Goal: Information Seeking & Learning: Find specific fact

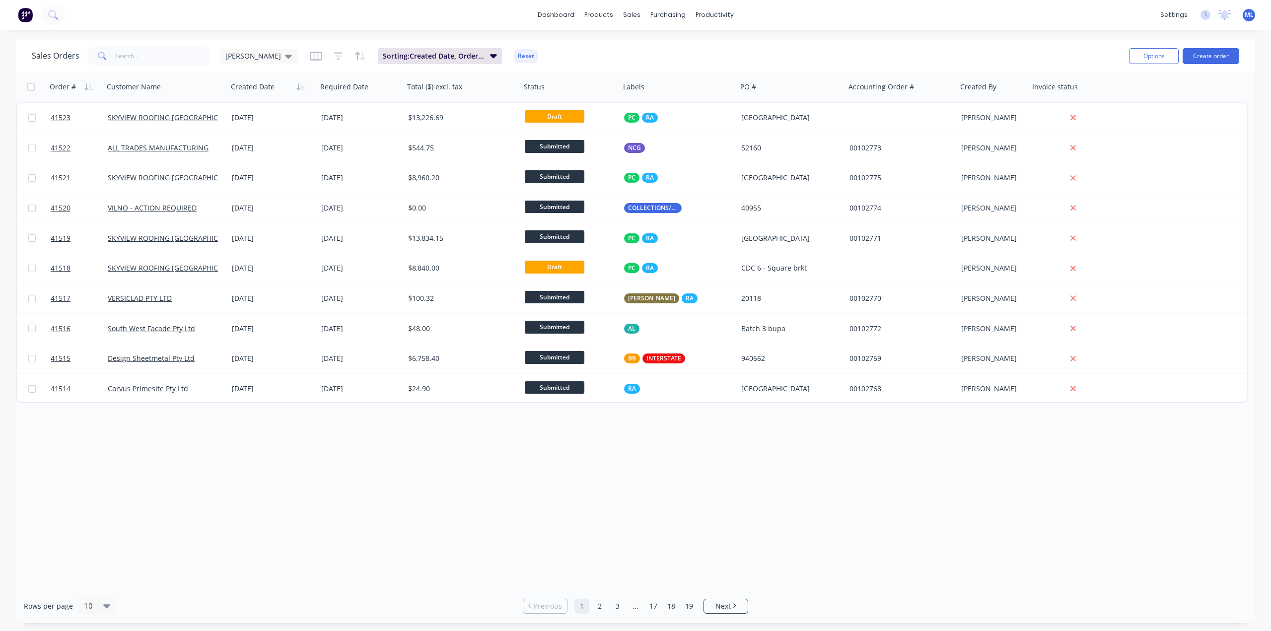
click at [833, 503] on div "Order # Customer Name Created Date Required Date Total ($) excl. tax Status Lab…" at bounding box center [635, 330] width 1239 height 517
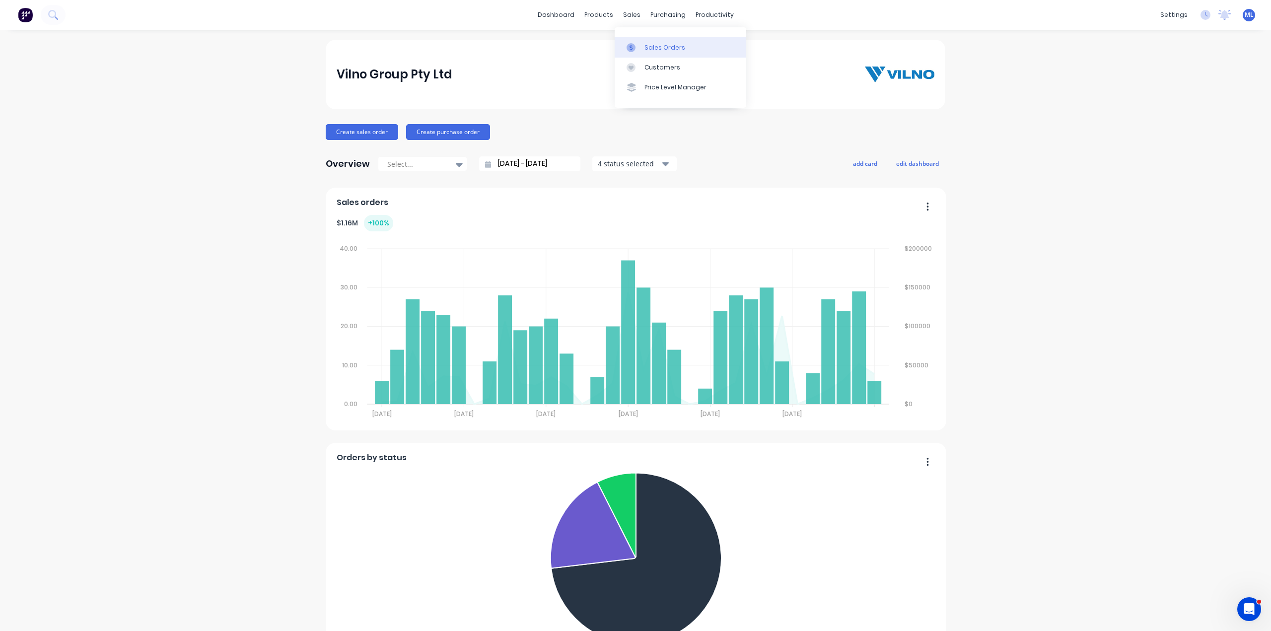
click at [648, 45] on div "Sales Orders" at bounding box center [664, 47] width 41 height 9
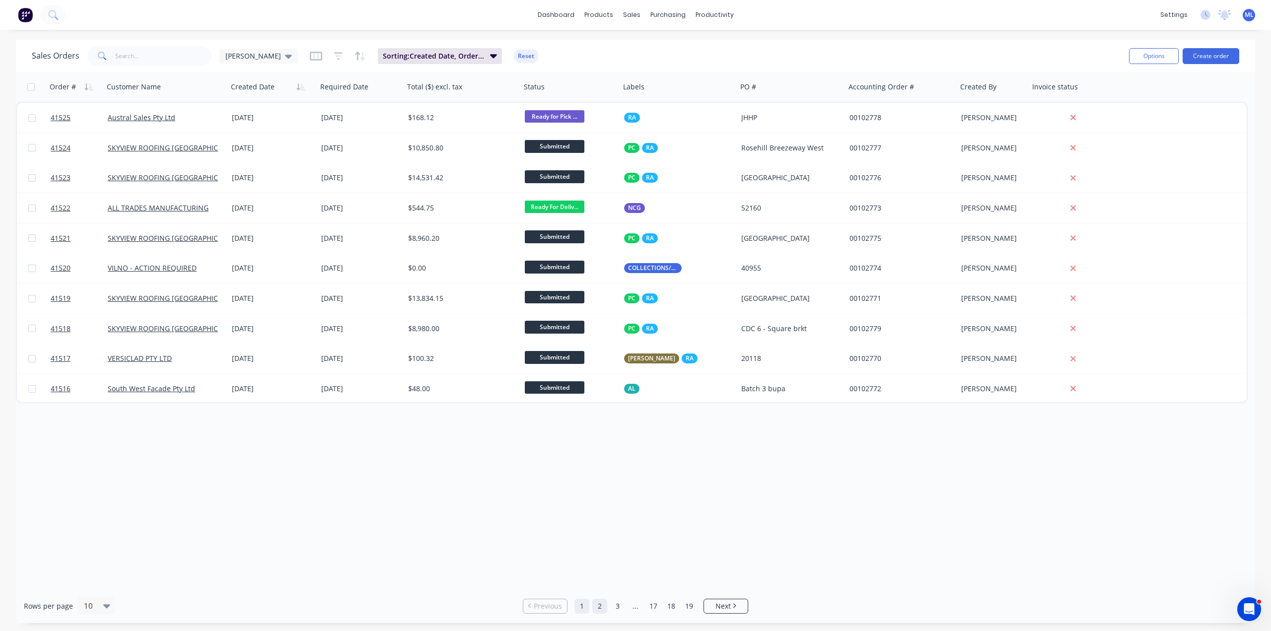
click at [599, 611] on link "2" at bounding box center [599, 606] width 15 height 15
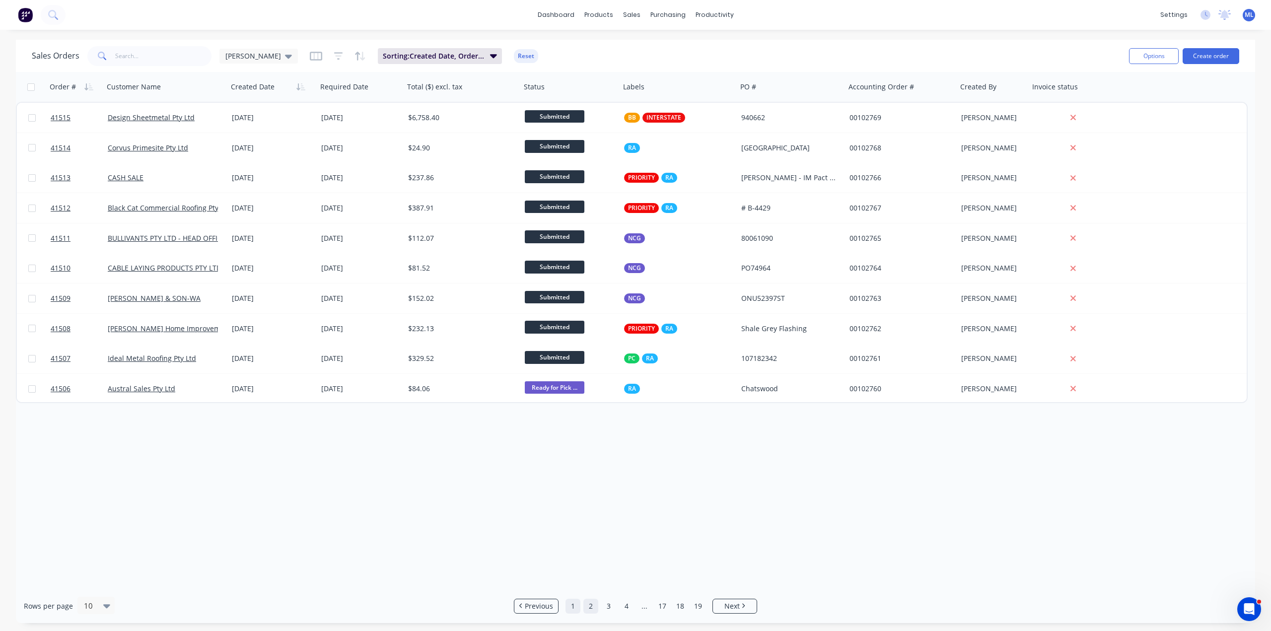
click at [571, 606] on link "1" at bounding box center [572, 606] width 15 height 15
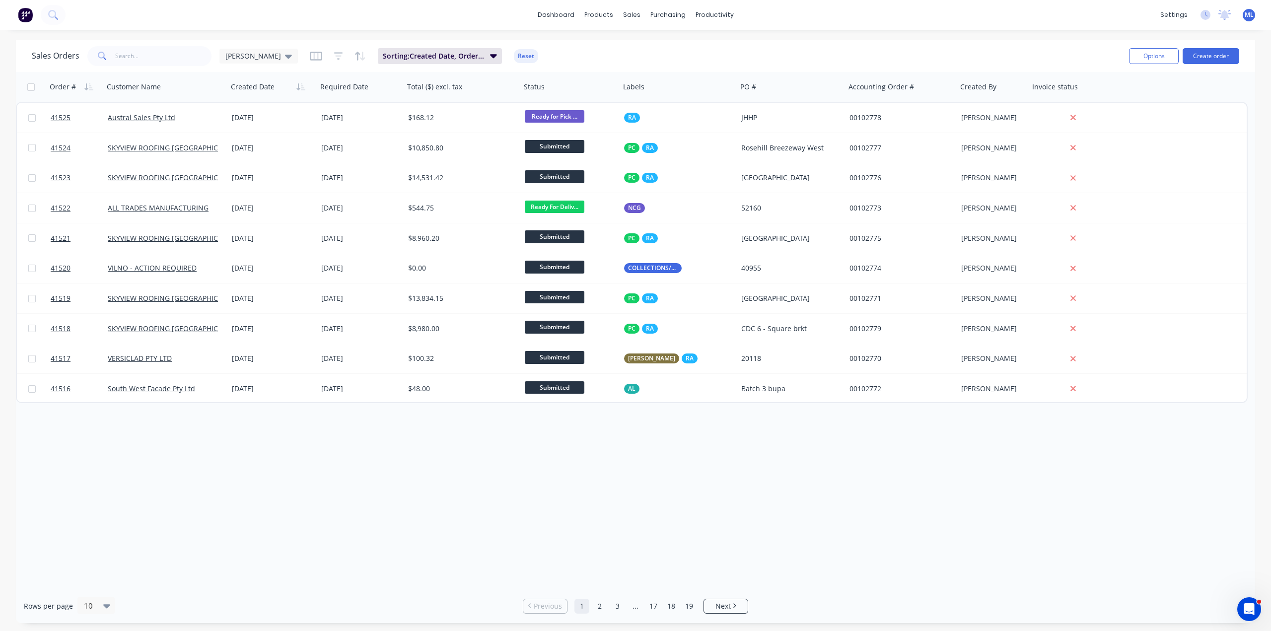
click at [519, 463] on div "Order # Customer Name Created Date Required Date Total ($) excl. tax Status Lab…" at bounding box center [635, 330] width 1239 height 517
drag, startPoint x: 124, startPoint y: 57, endPoint x: 132, endPoint y: 52, distance: 9.5
click at [130, 52] on input "text" at bounding box center [163, 56] width 97 height 20
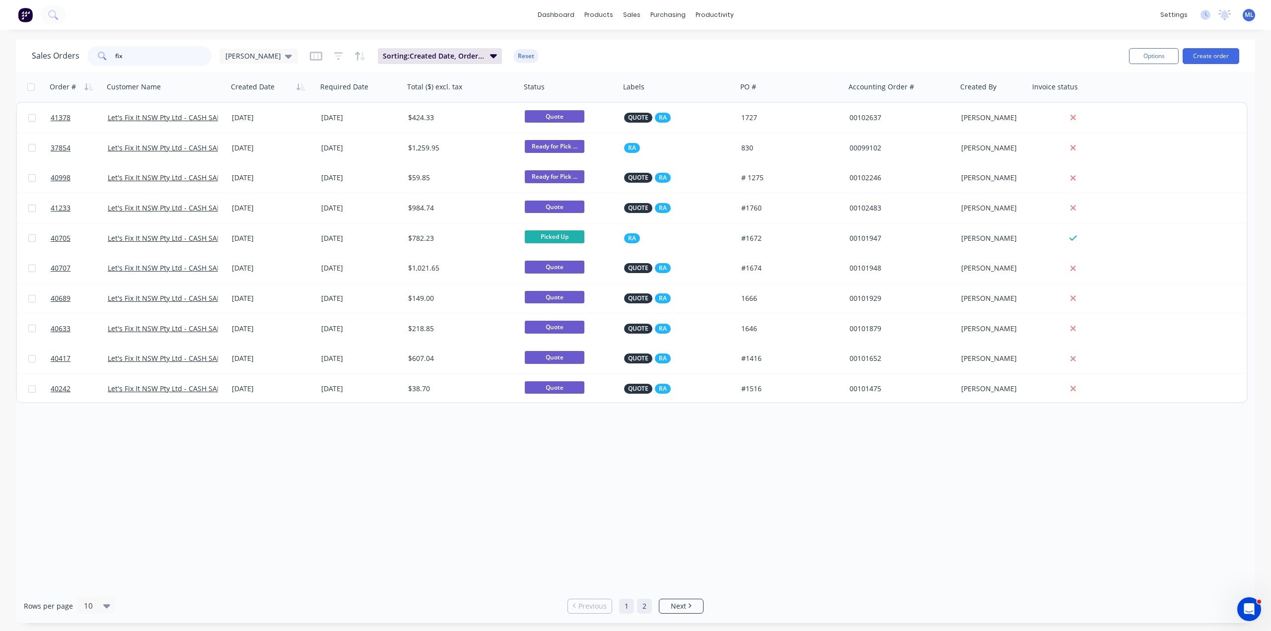
type input "fix"
click at [643, 608] on link "2" at bounding box center [644, 606] width 15 height 15
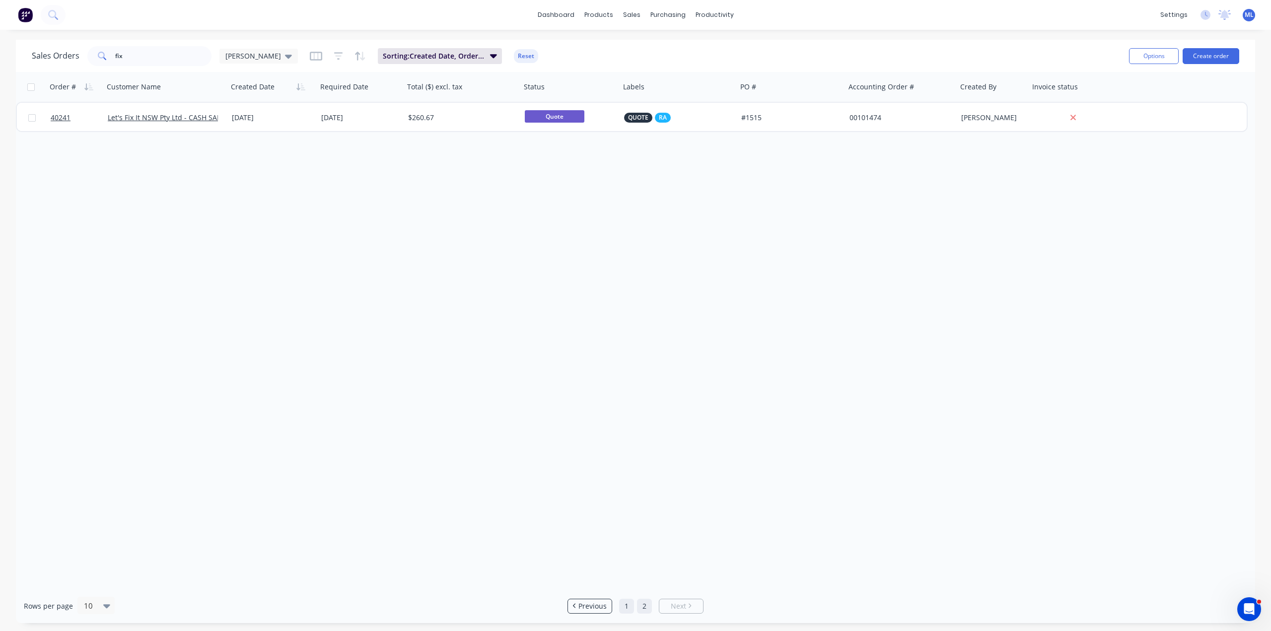
click at [625, 606] on link "1" at bounding box center [626, 606] width 15 height 15
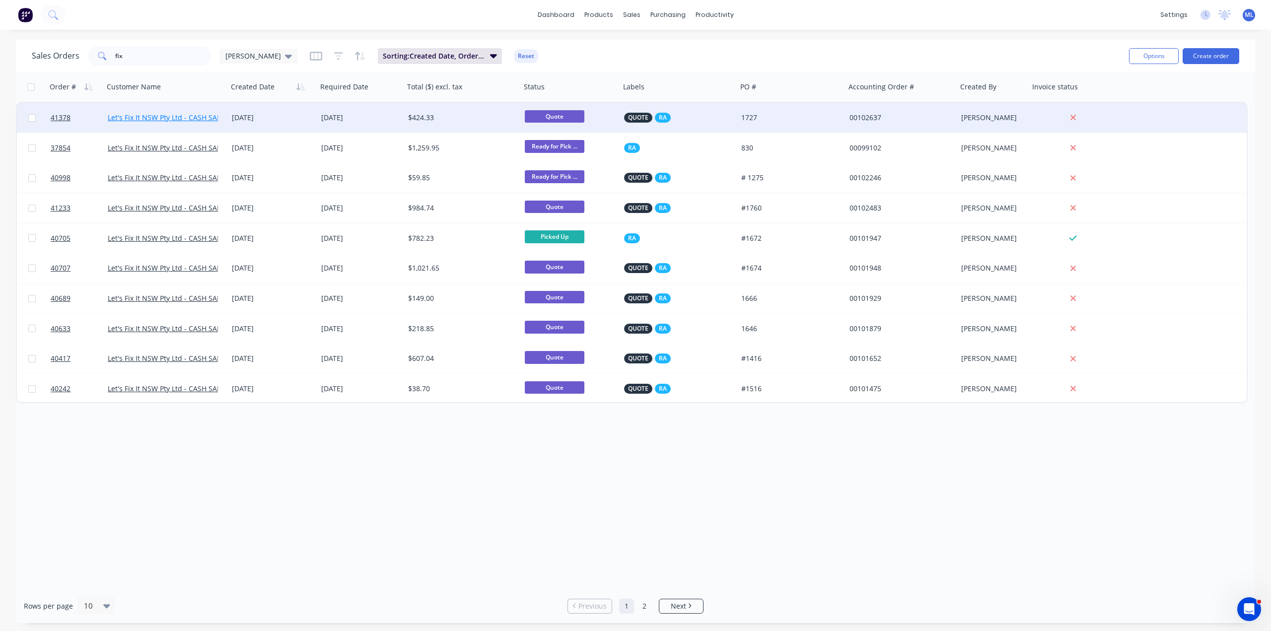
click at [168, 115] on link "Let's Fix It NSW Pty Ltd - CASH SALE" at bounding box center [166, 117] width 117 height 9
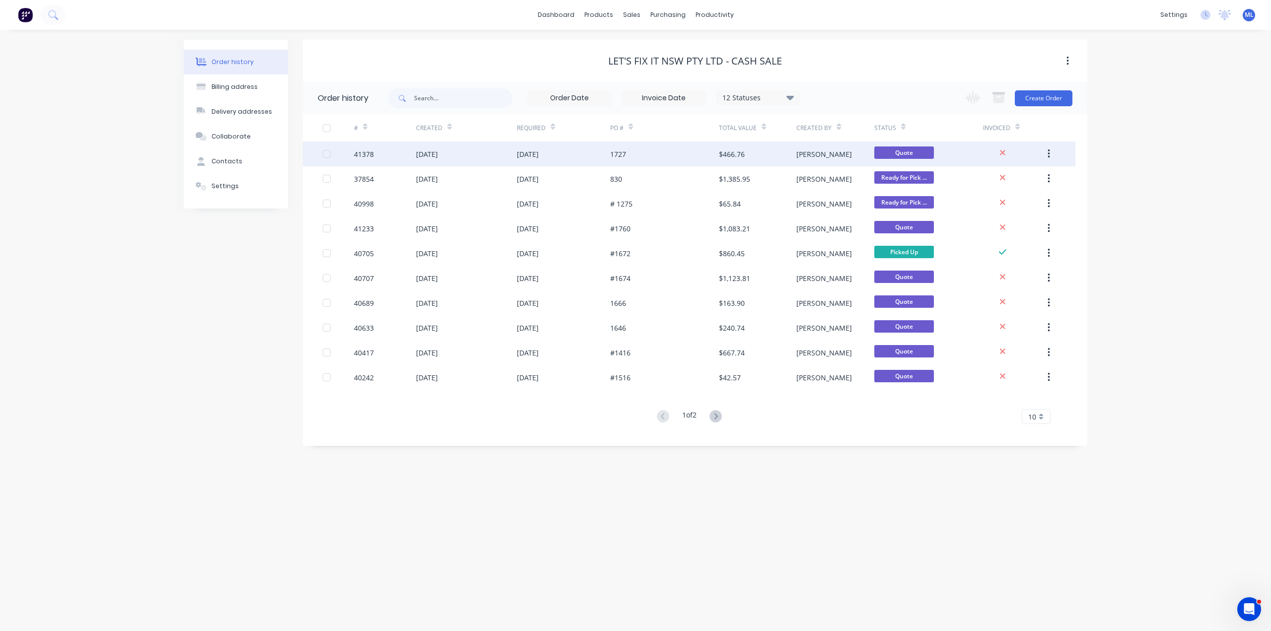
click at [536, 155] on div "[DATE]" at bounding box center [528, 154] width 22 height 10
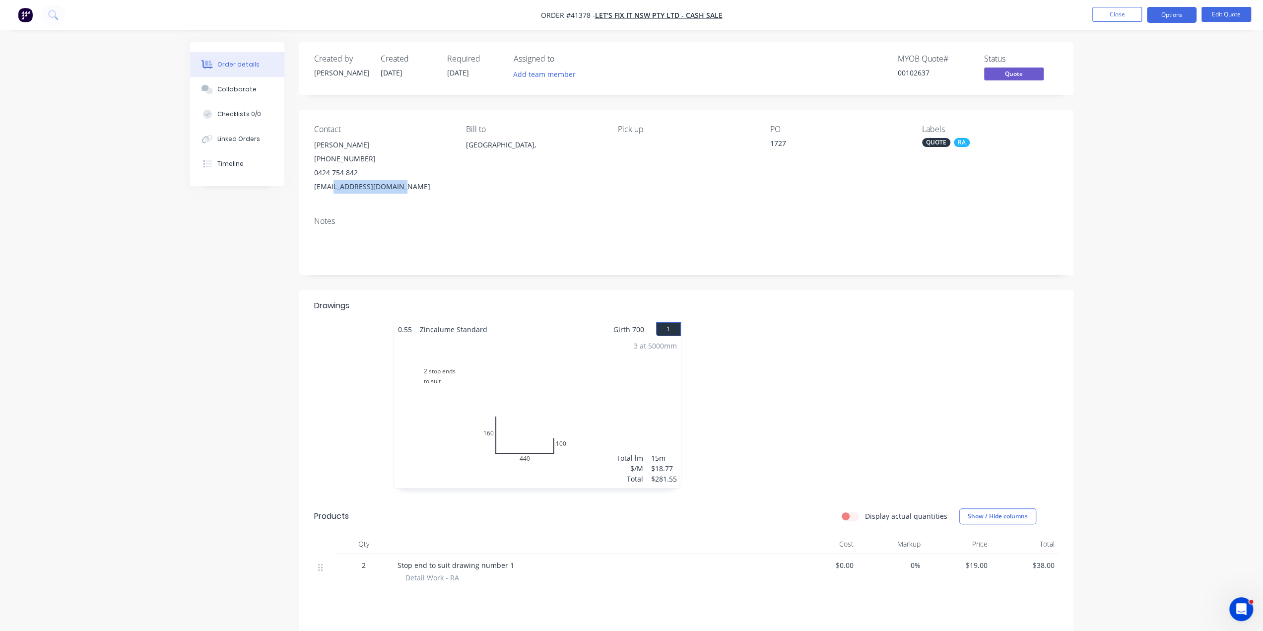
drag, startPoint x: 392, startPoint y: 188, endPoint x: 330, endPoint y: 195, distance: 63.0
click at [330, 195] on div "Contact [PERSON_NAME] [PHONE_NUMBER] [EMAIL_ADDRESS][DOMAIN_NAME] Bill to [GEOG…" at bounding box center [686, 159] width 774 height 99
copy div "[DOMAIN_NAME]"
click at [1118, 15] on button "Close" at bounding box center [1117, 14] width 50 height 15
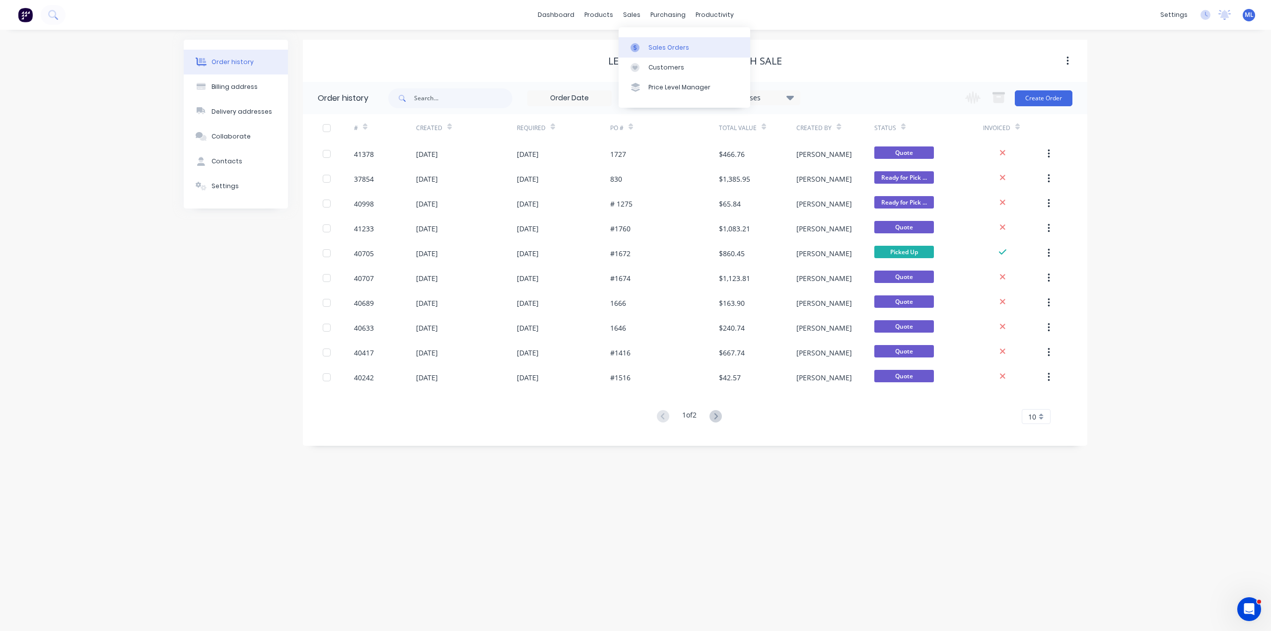
click at [655, 52] on link "Sales Orders" at bounding box center [684, 47] width 132 height 20
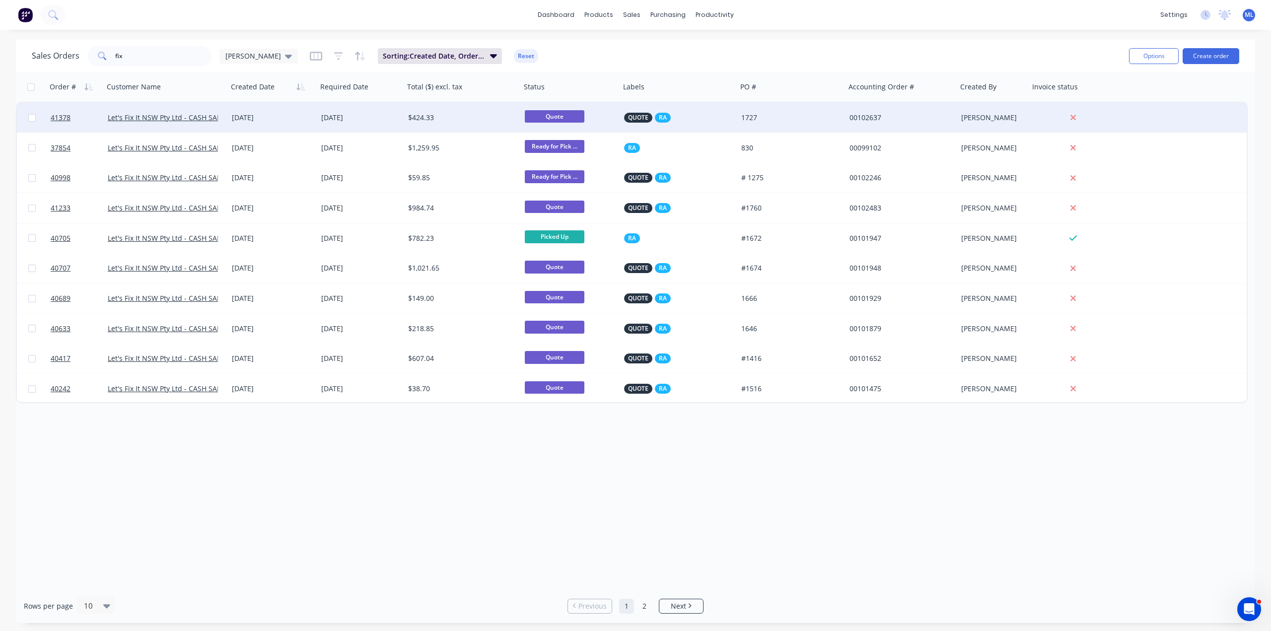
click at [414, 126] on div "$424.33" at bounding box center [462, 118] width 117 height 30
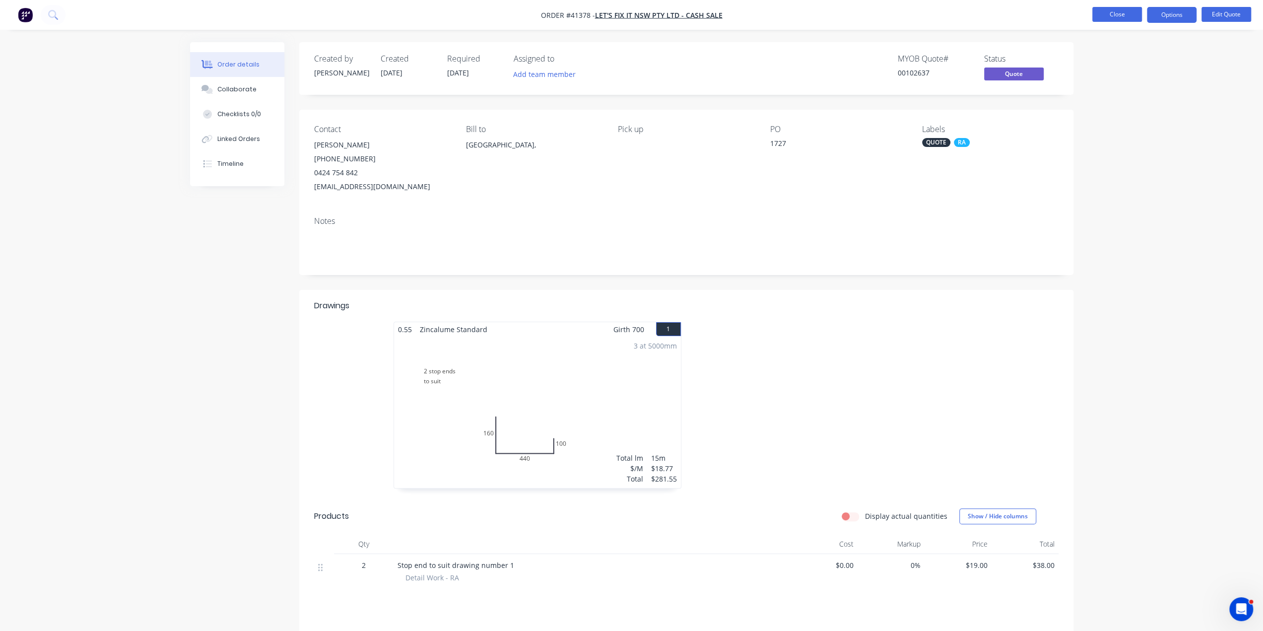
click at [1106, 13] on button "Close" at bounding box center [1117, 14] width 50 height 15
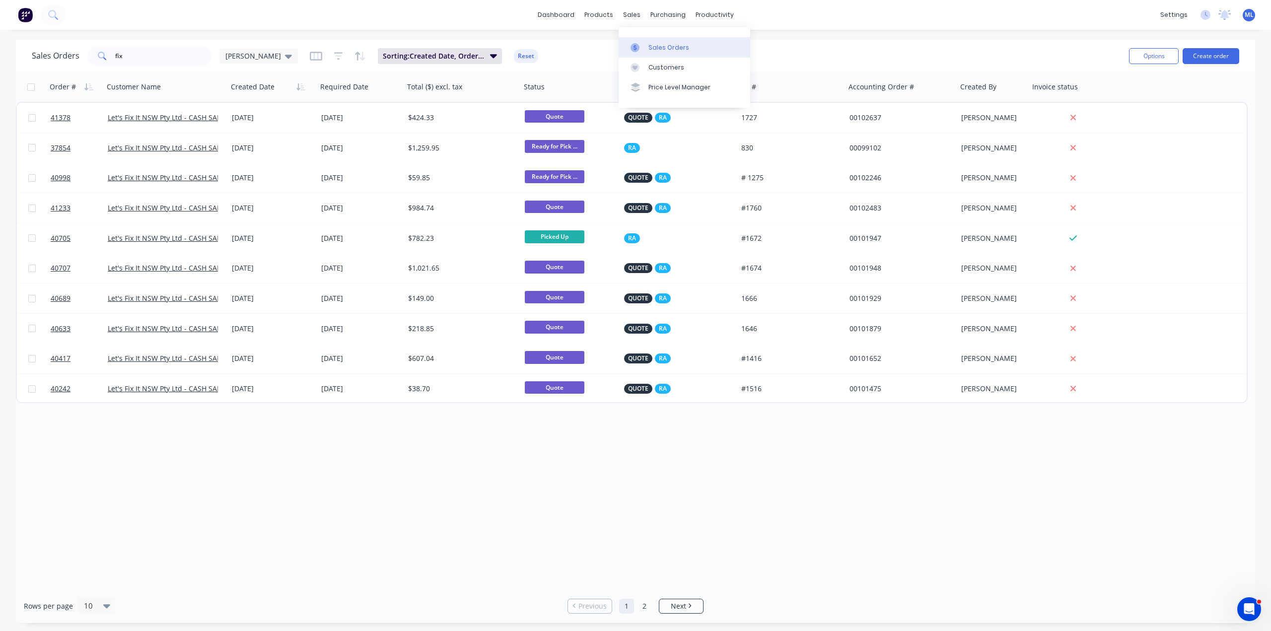
click at [645, 43] on link "Sales Orders" at bounding box center [684, 47] width 132 height 20
click at [553, 506] on div "Order # Customer Name Created Date Required Date Total ($) excl. tax Status Lab…" at bounding box center [635, 330] width 1239 height 517
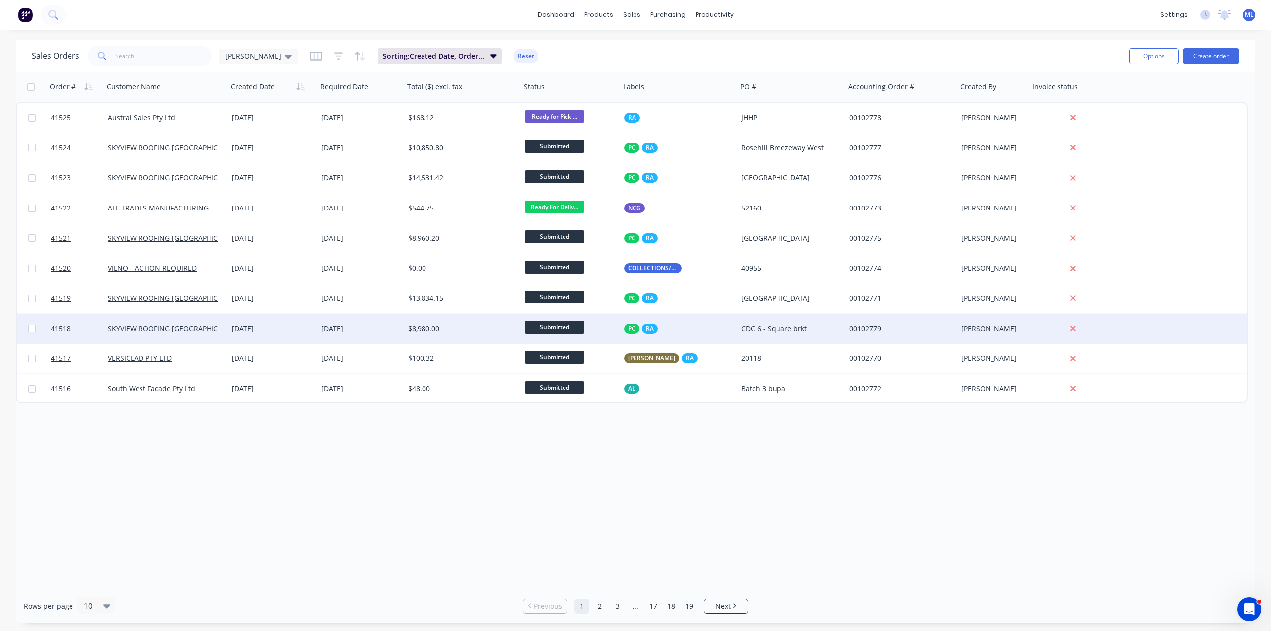
click at [416, 333] on div "$8,980.00" at bounding box center [459, 329] width 103 height 10
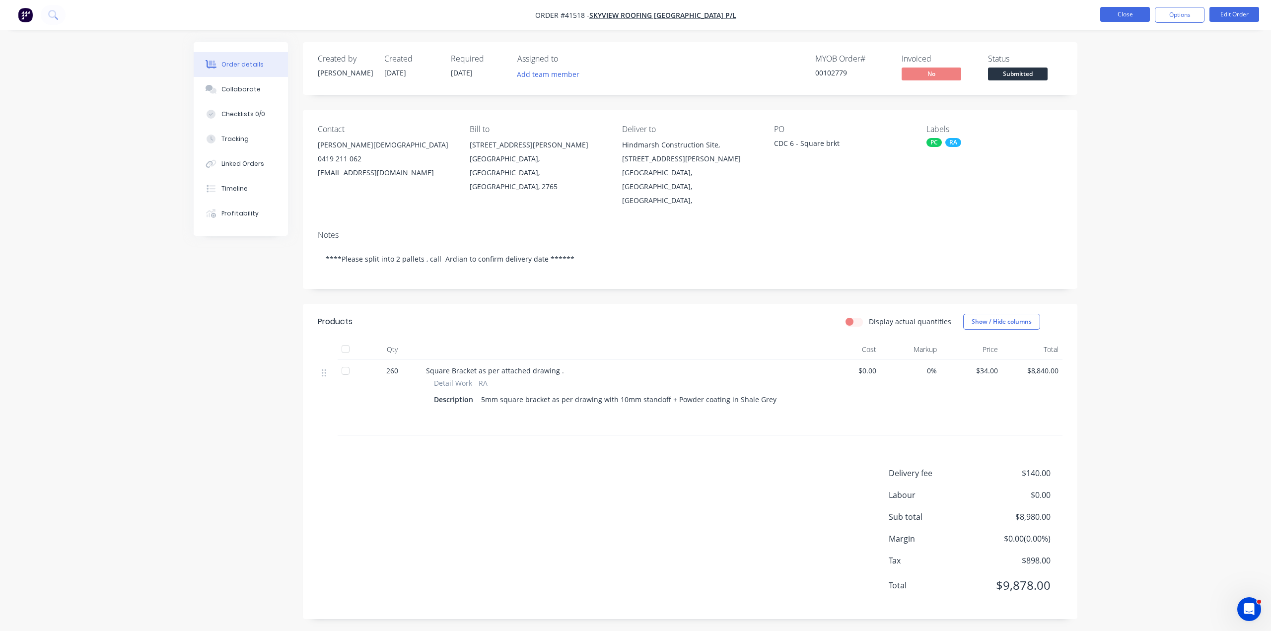
click at [1115, 17] on button "Close" at bounding box center [1125, 14] width 50 height 15
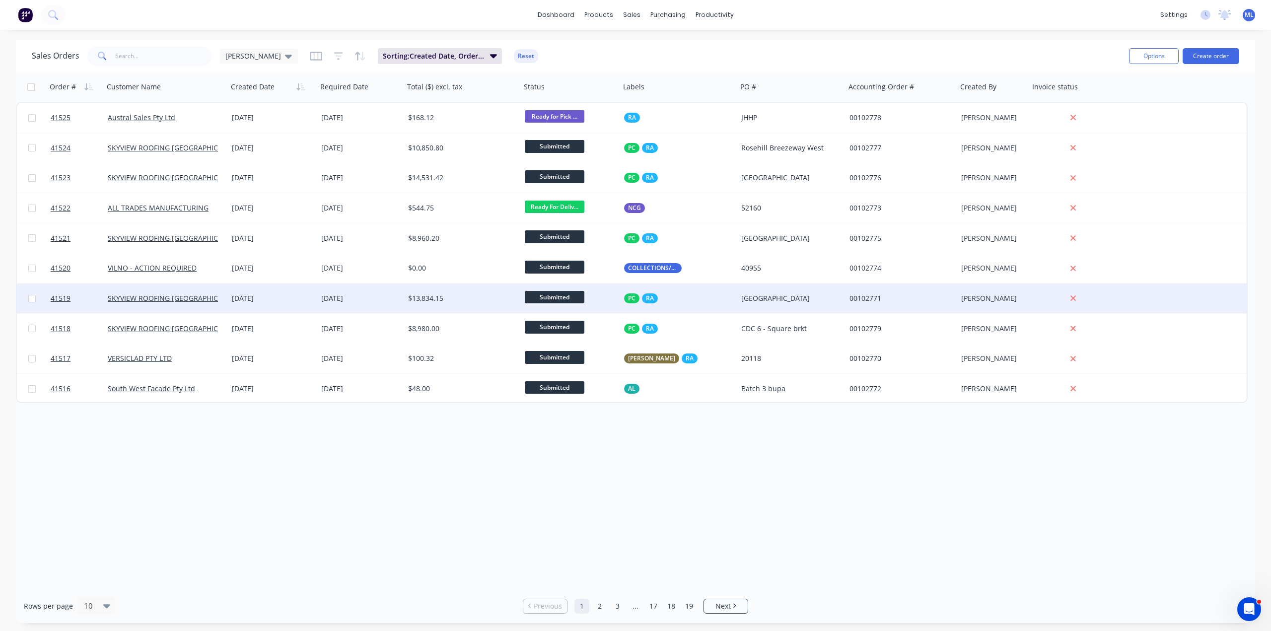
click at [428, 297] on div "$13,834.15" at bounding box center [459, 298] width 103 height 10
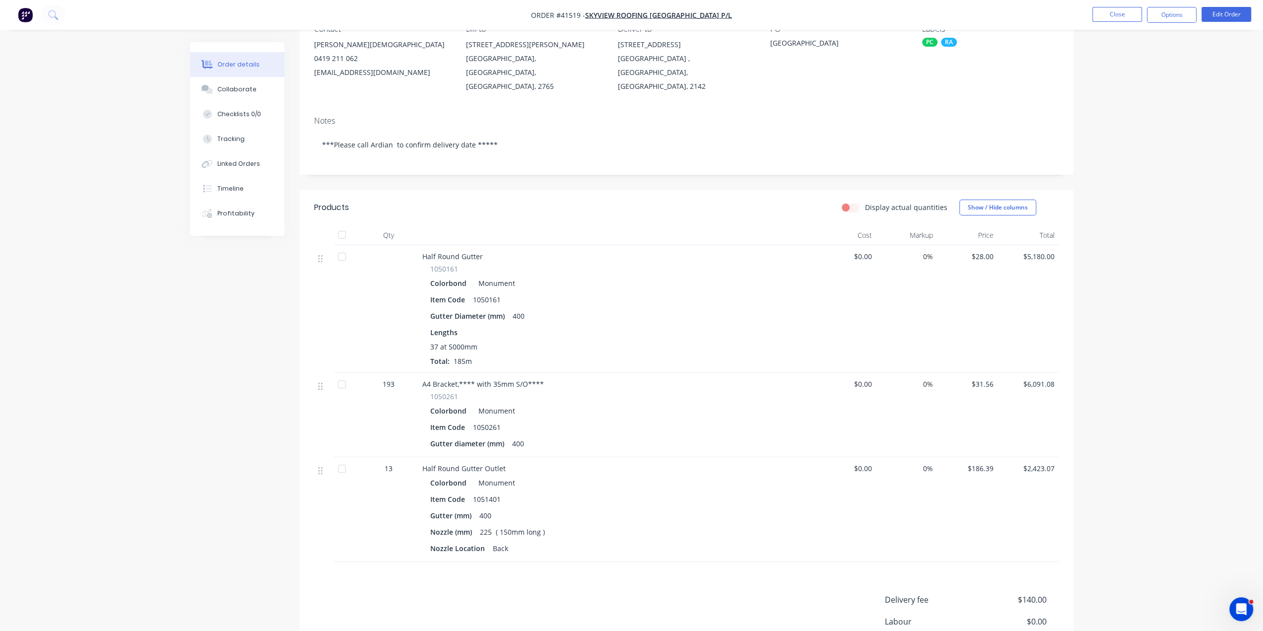
scroll to position [215, 0]
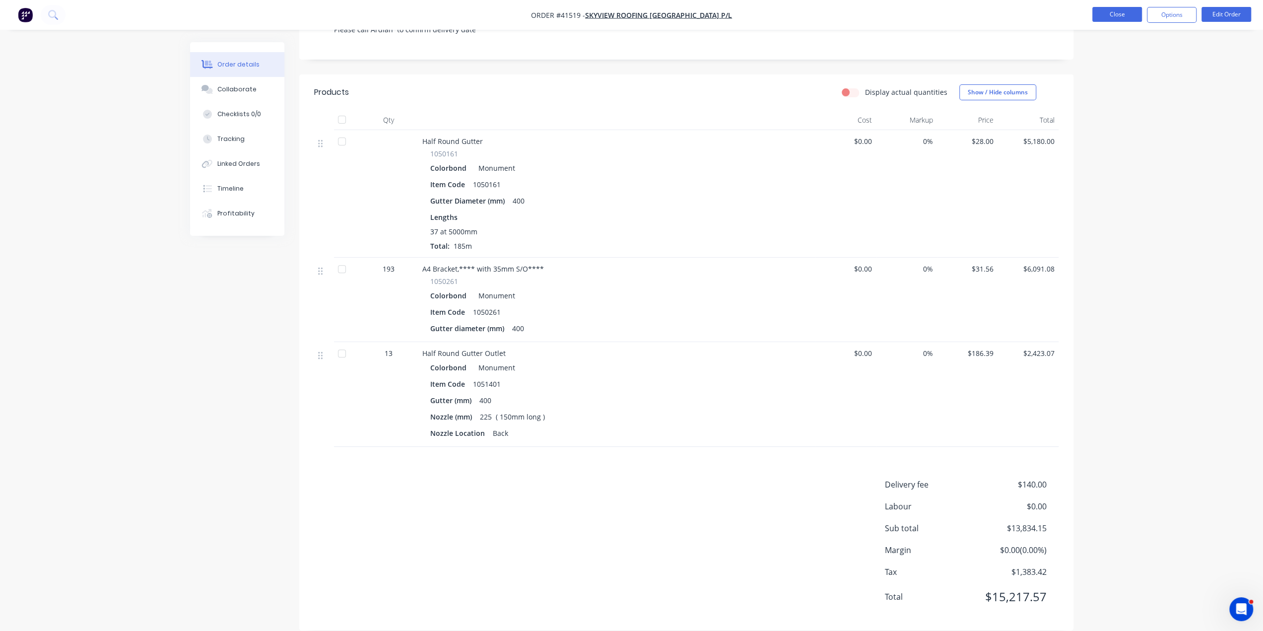
click at [1109, 13] on button "Close" at bounding box center [1117, 14] width 50 height 15
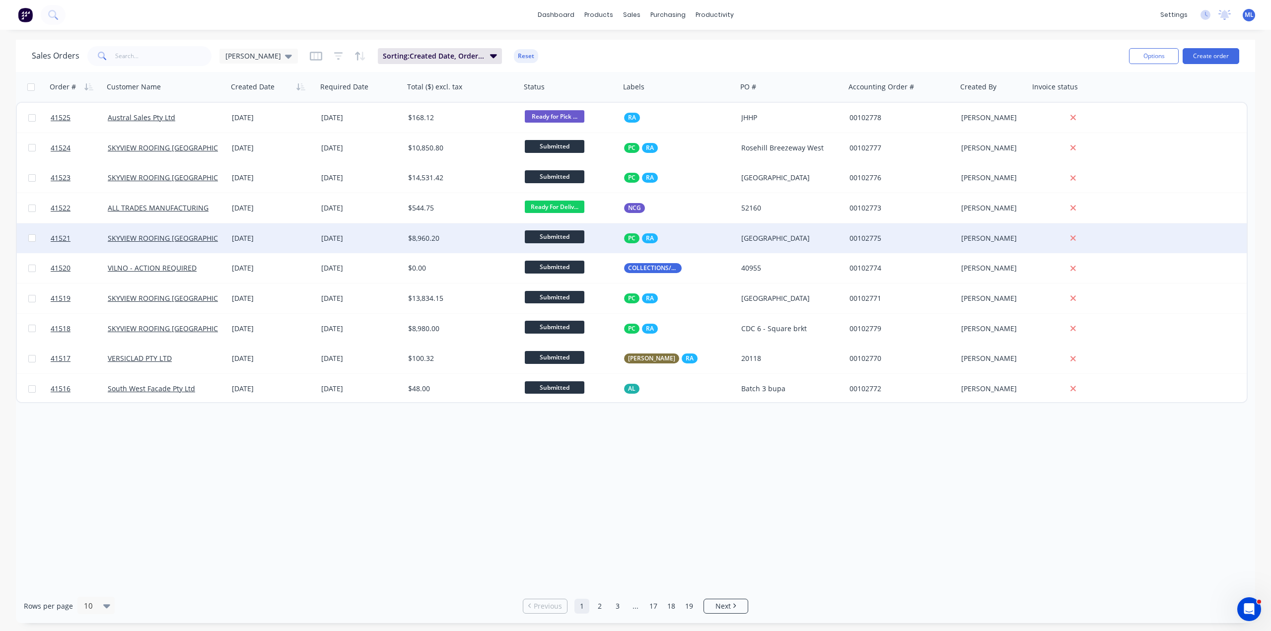
click at [446, 226] on div "$8,960.20" at bounding box center [462, 238] width 117 height 30
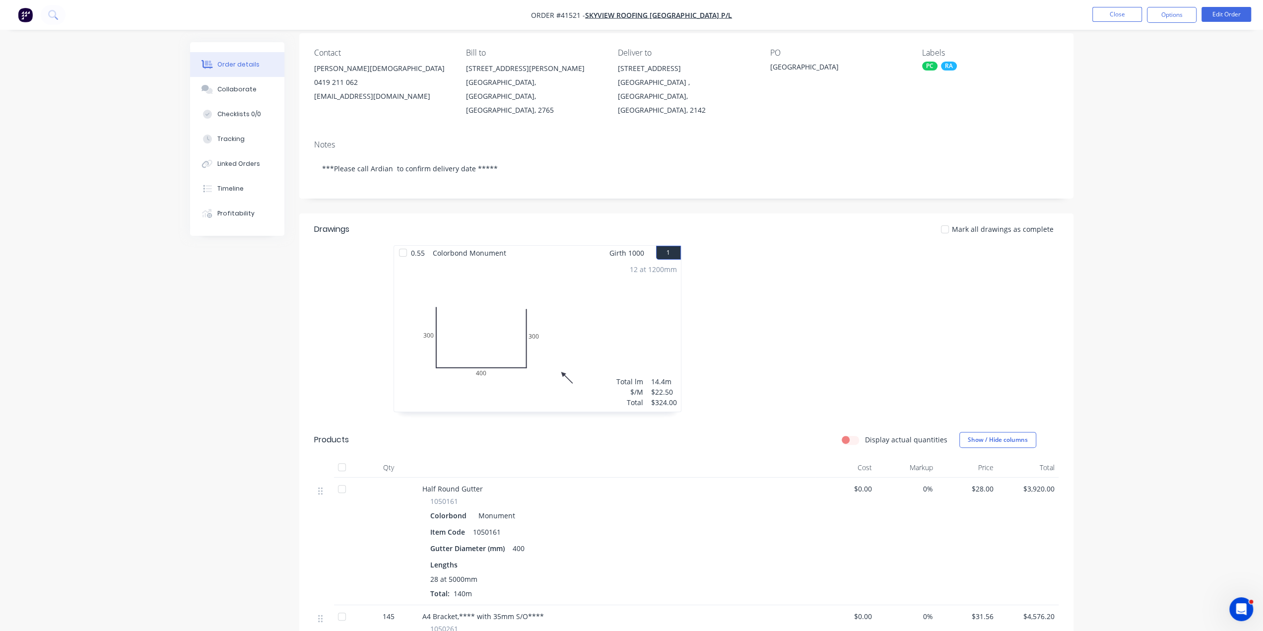
scroll to position [199, 0]
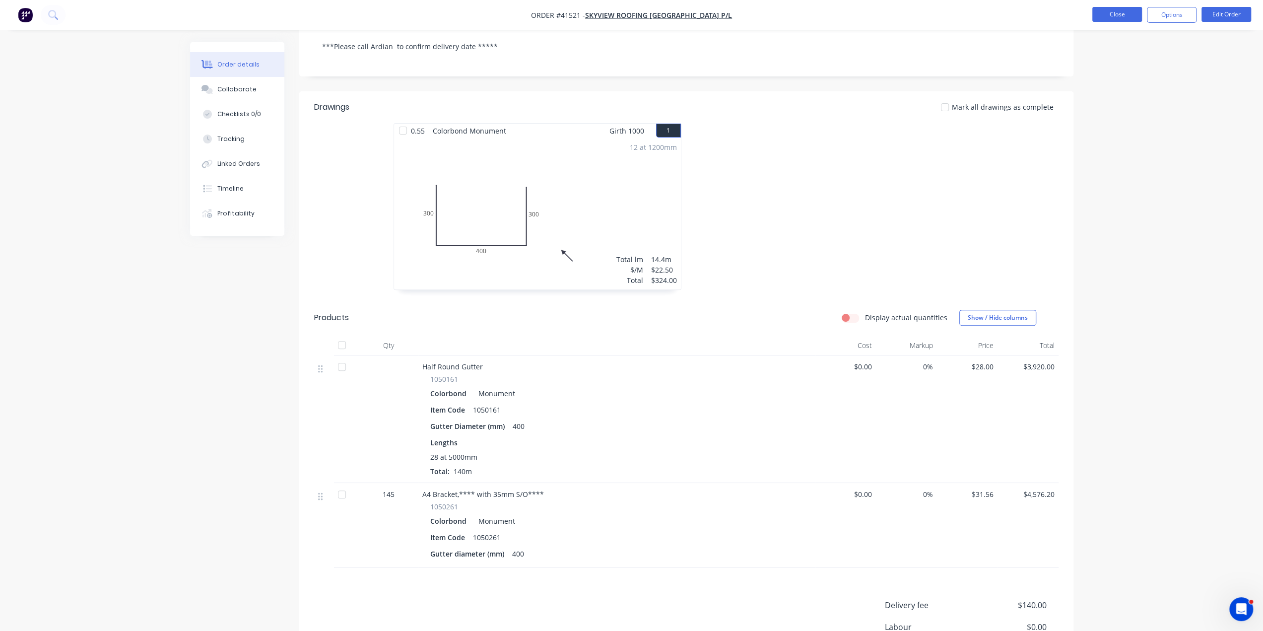
click at [1117, 14] on button "Close" at bounding box center [1117, 14] width 50 height 15
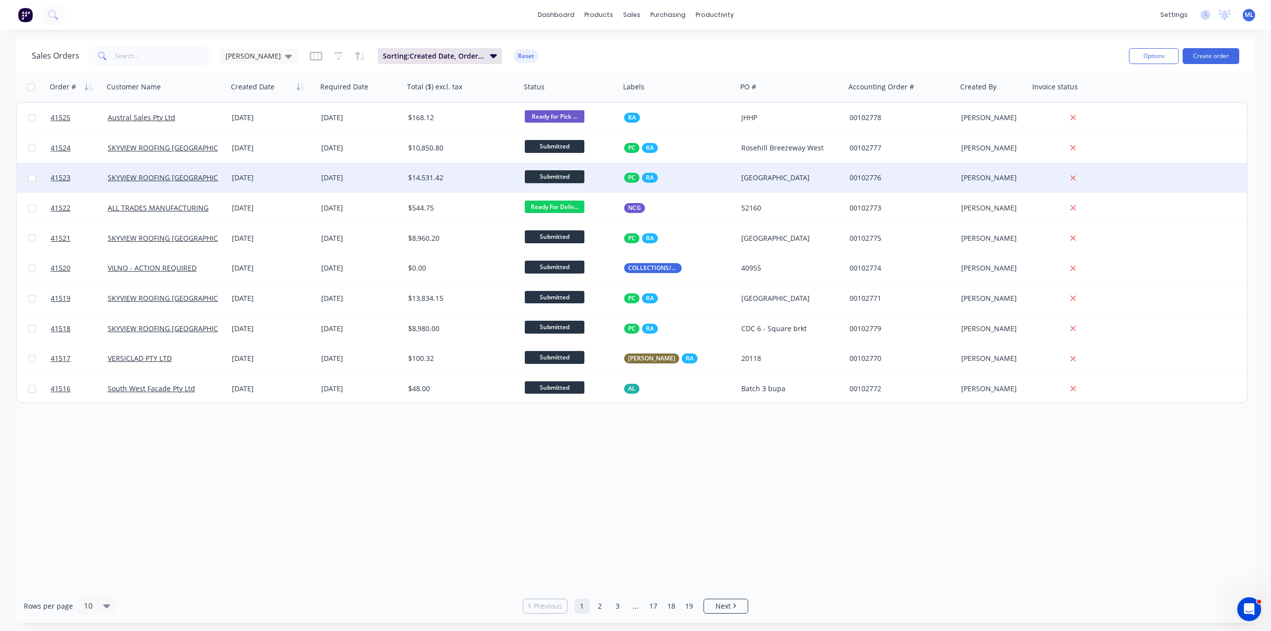
click at [436, 179] on div "$14,531.42" at bounding box center [459, 178] width 103 height 10
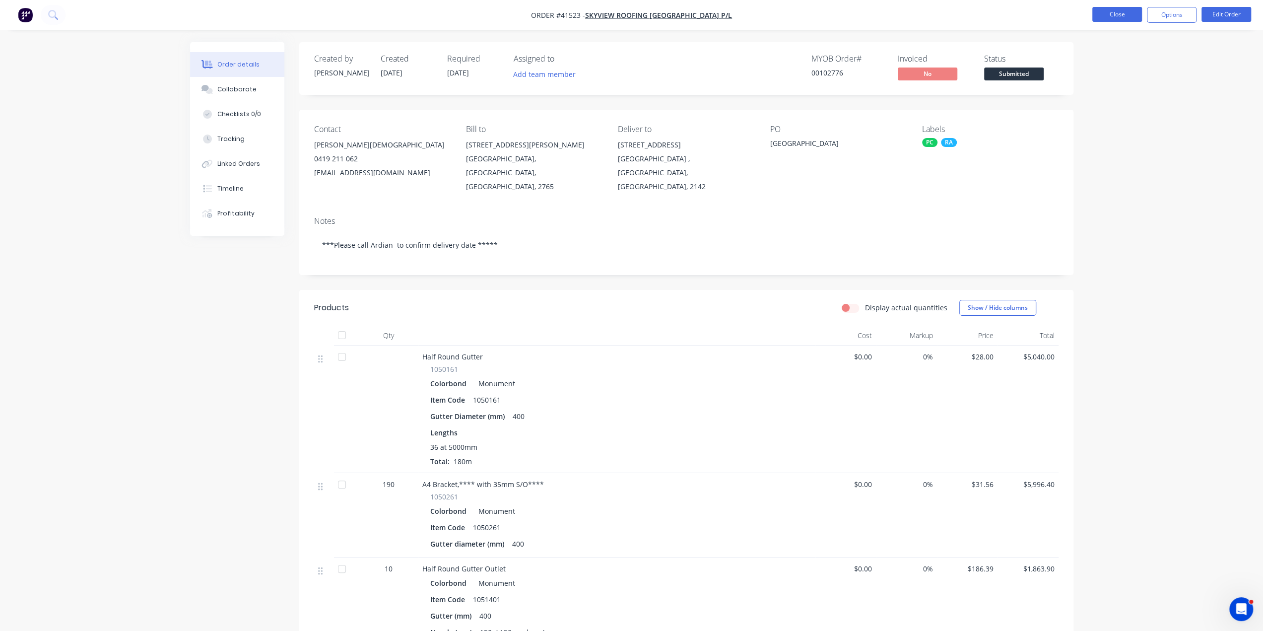
click at [1122, 14] on button "Close" at bounding box center [1117, 14] width 50 height 15
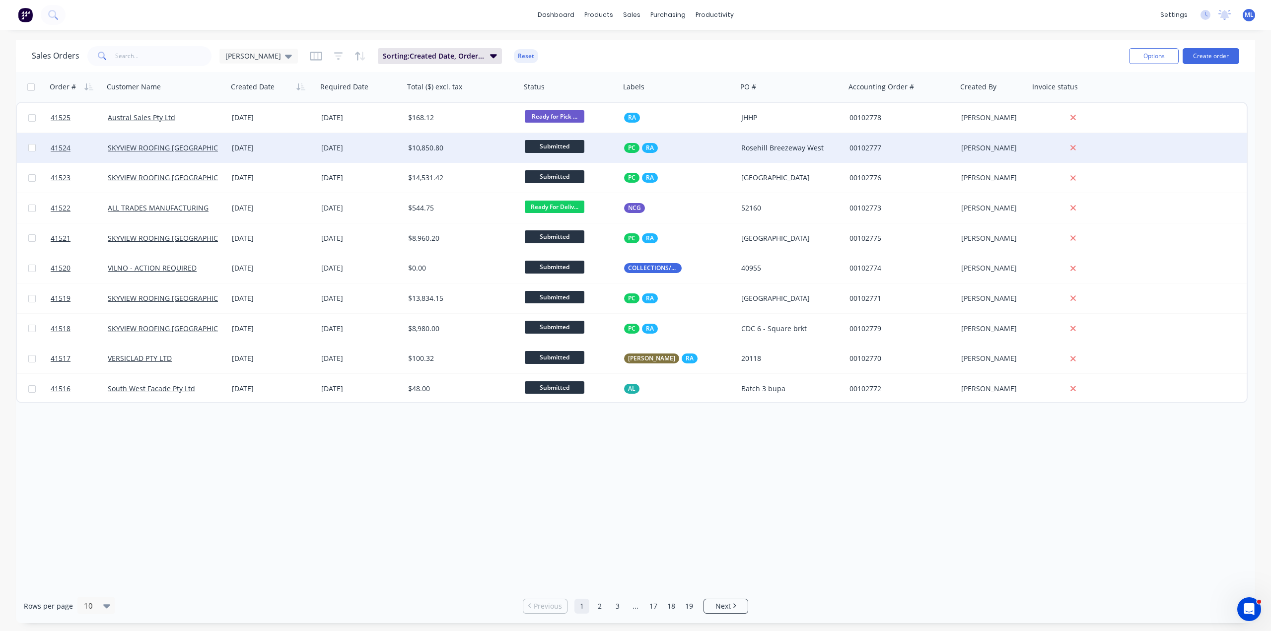
click at [431, 153] on div "$10,850.80" at bounding box center [462, 148] width 117 height 30
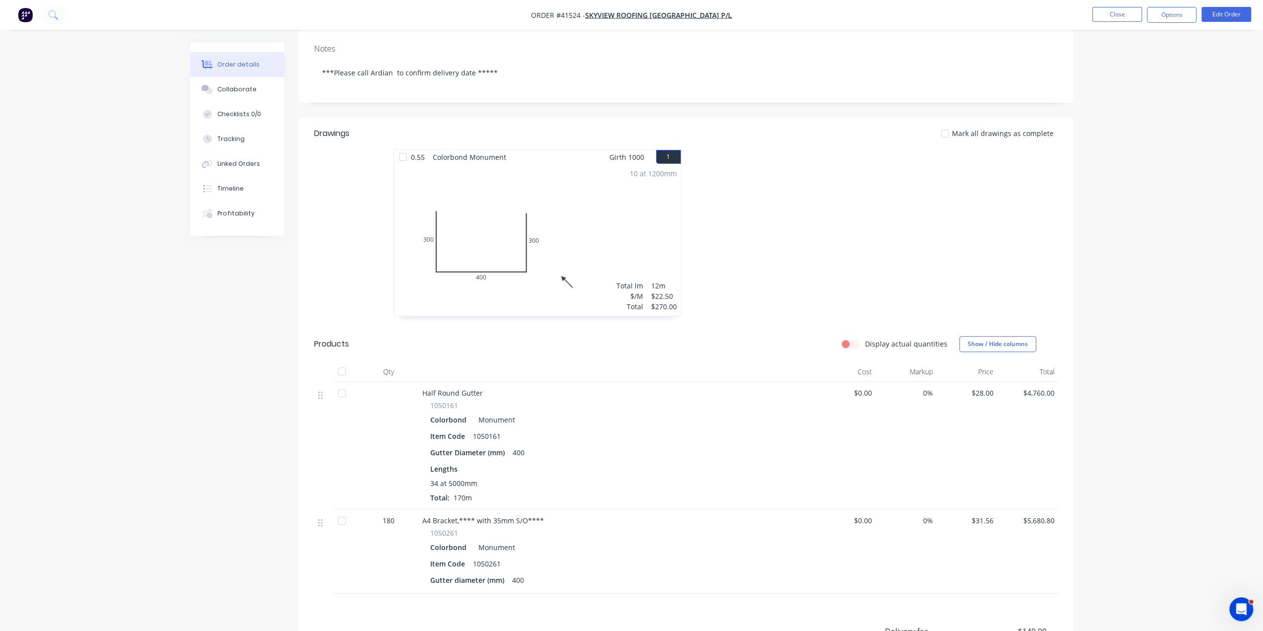
scroll to position [199, 0]
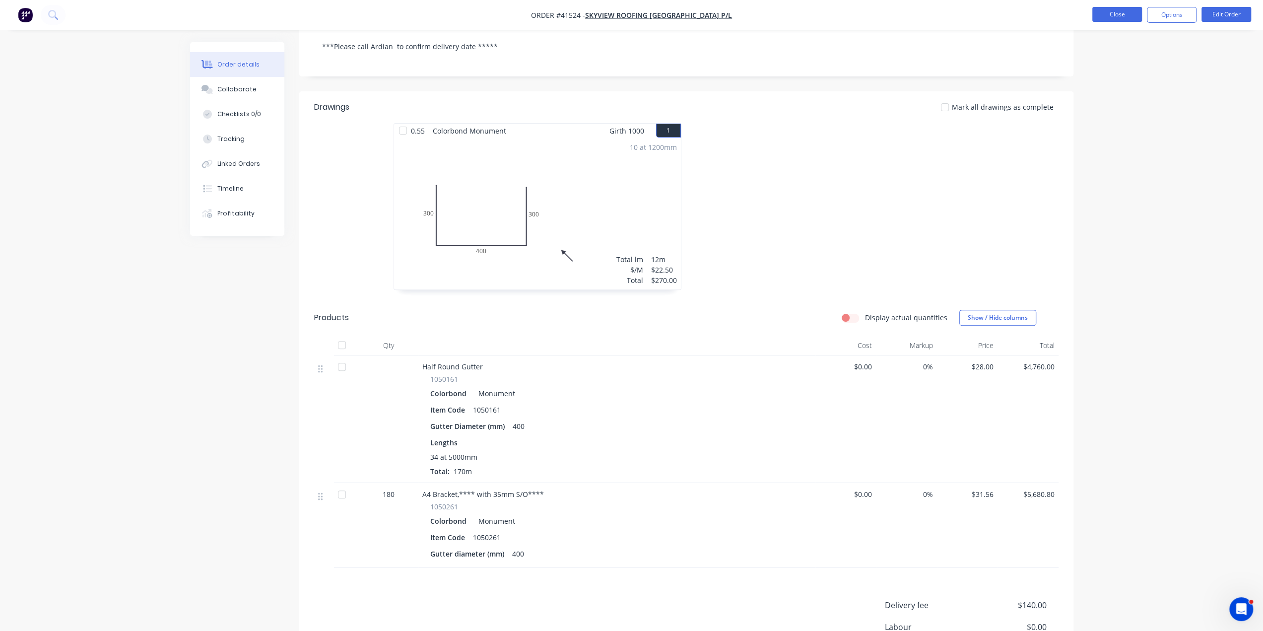
click at [1129, 14] on button "Close" at bounding box center [1117, 14] width 50 height 15
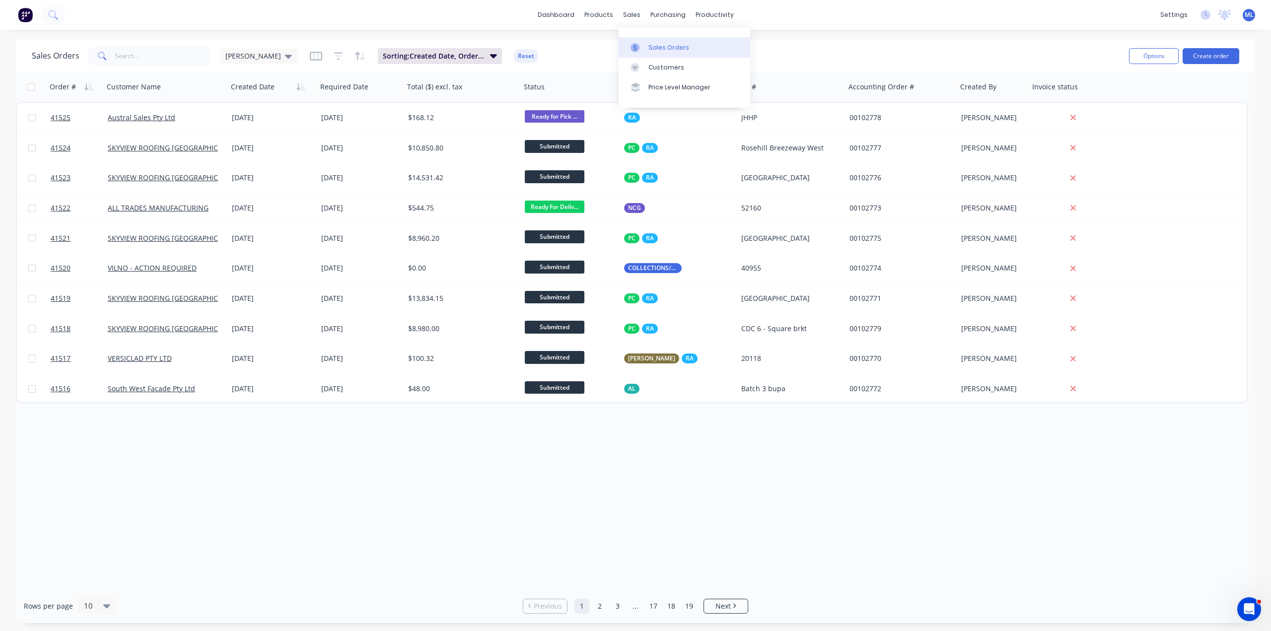
click at [667, 49] on div "Sales Orders" at bounding box center [668, 47] width 41 height 9
click at [771, 47] on div "Sales Orders Michael Sorting: Created Date, Order # Reset" at bounding box center [576, 56] width 1089 height 24
click at [800, 37] on div "dashboard products sales purchasing productivity dashboard products Product Cat…" at bounding box center [635, 315] width 1271 height 631
click at [736, 42] on link "Workflow" at bounding box center [753, 47] width 132 height 20
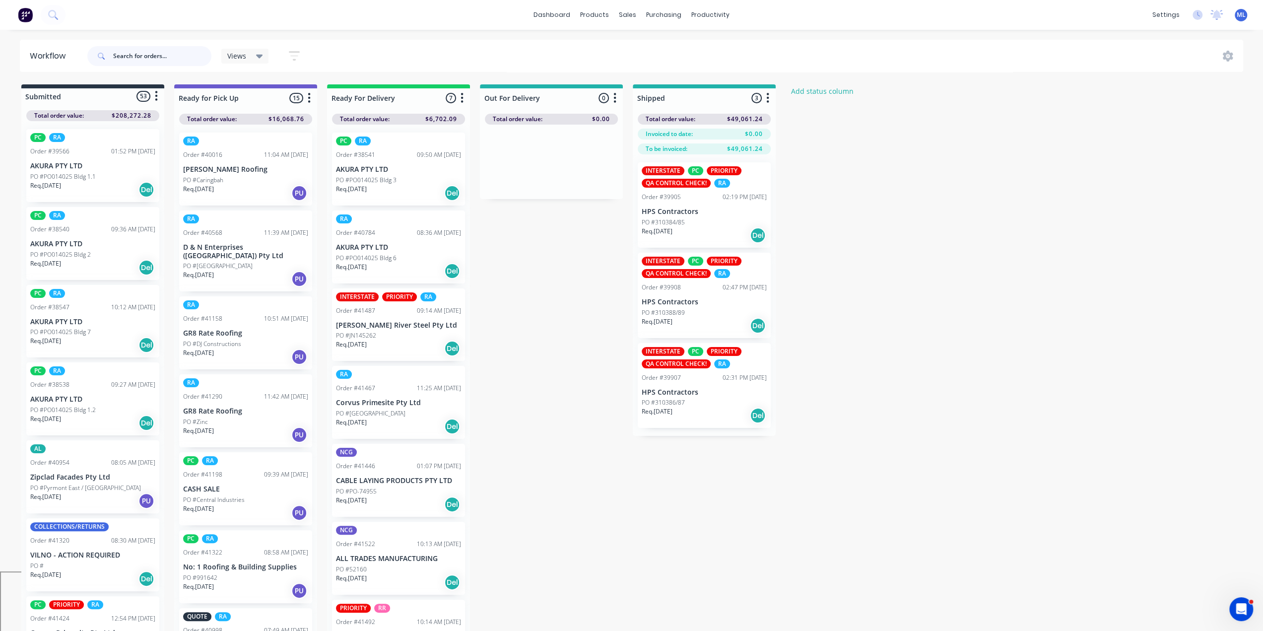
click at [182, 56] on input "text" at bounding box center [162, 56] width 98 height 20
click at [635, 49] on icon at bounding box center [630, 47] width 9 height 9
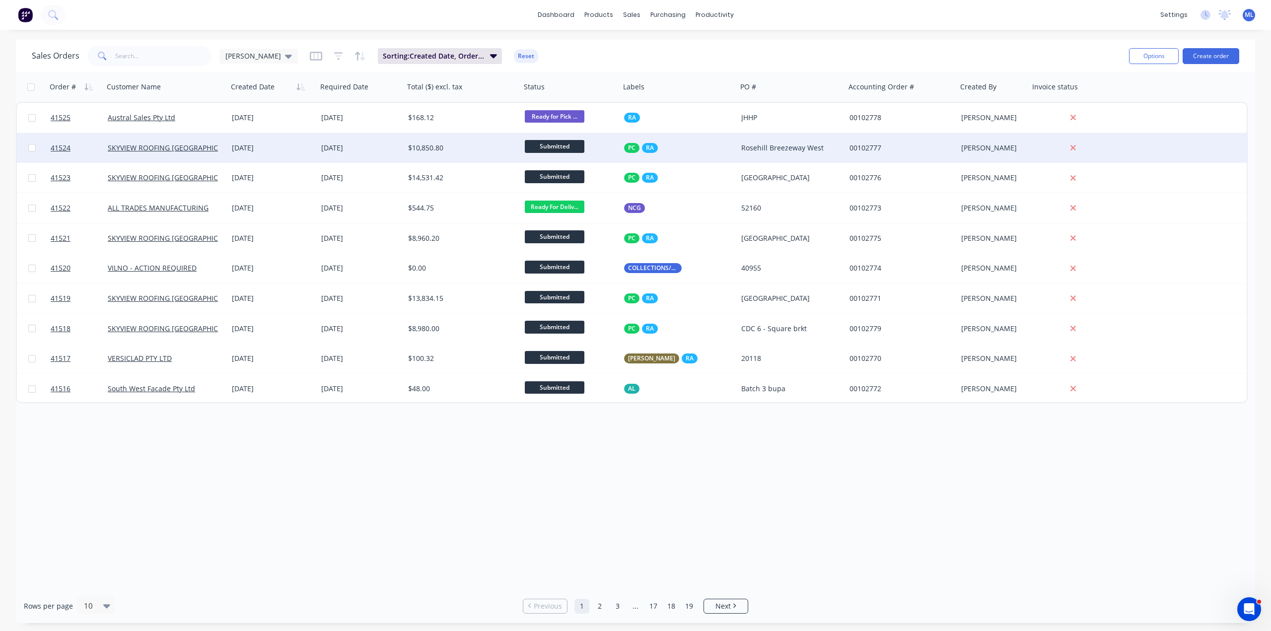
click at [422, 153] on div "$10,850.80" at bounding box center [462, 148] width 117 height 30
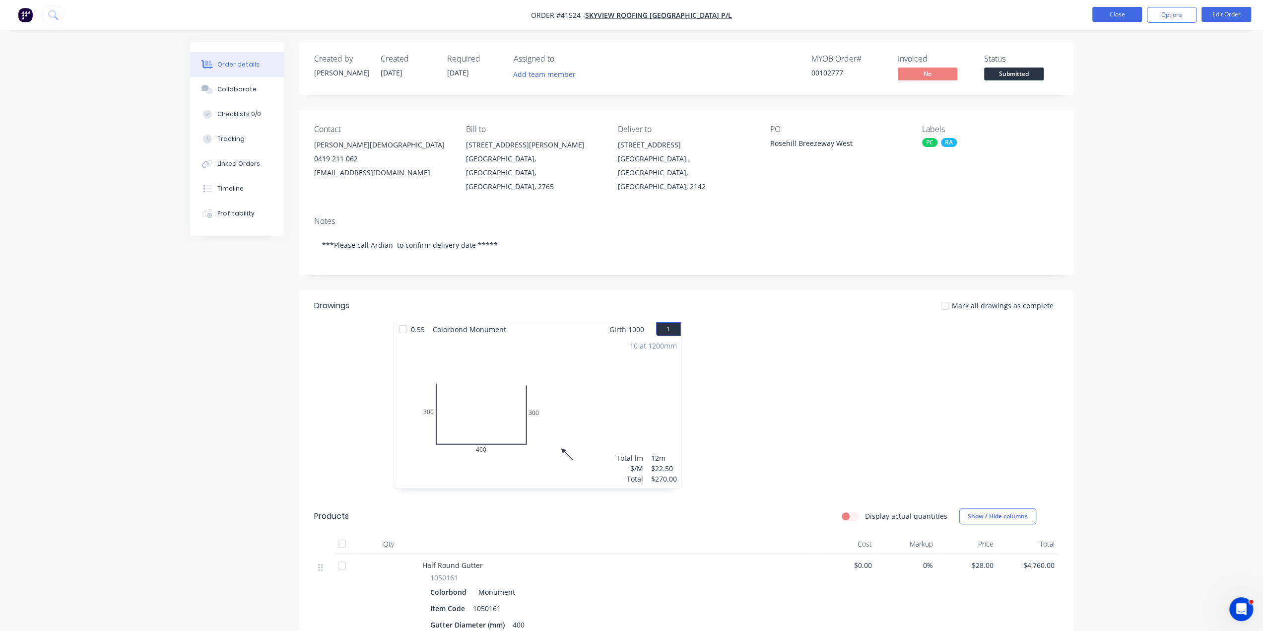
click at [1124, 13] on button "Close" at bounding box center [1117, 14] width 50 height 15
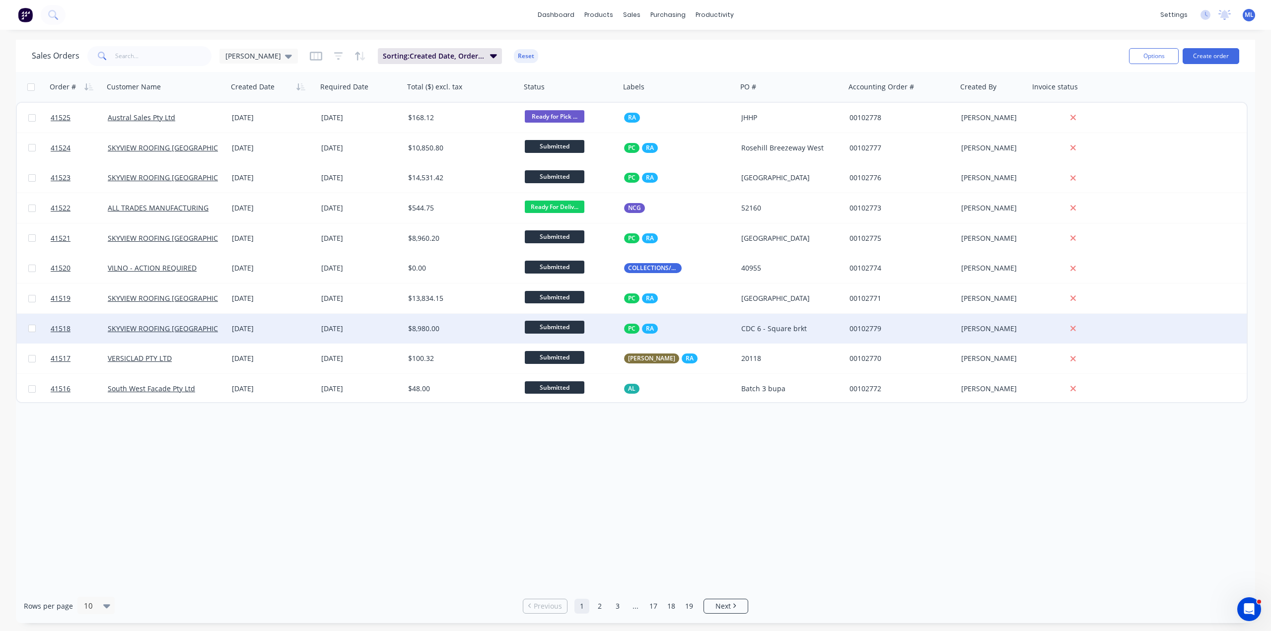
click at [371, 326] on div "[DATE]" at bounding box center [360, 329] width 79 height 10
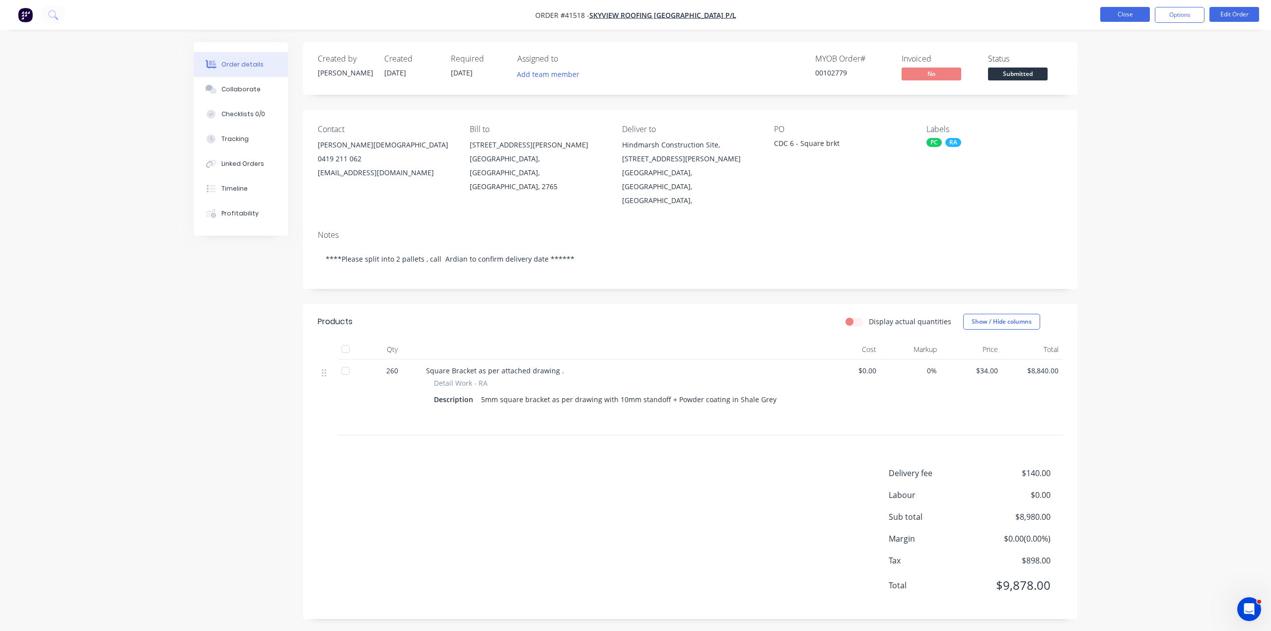
click at [1134, 17] on button "Close" at bounding box center [1125, 14] width 50 height 15
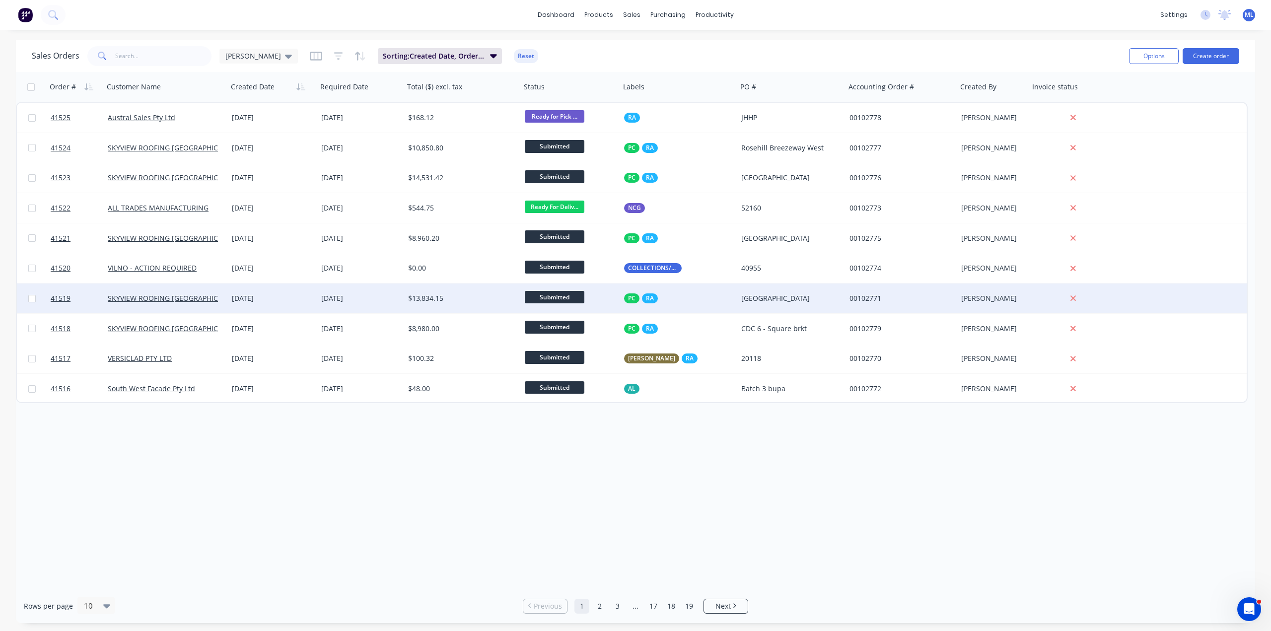
click at [427, 300] on div "$13,834.15" at bounding box center [459, 298] width 103 height 10
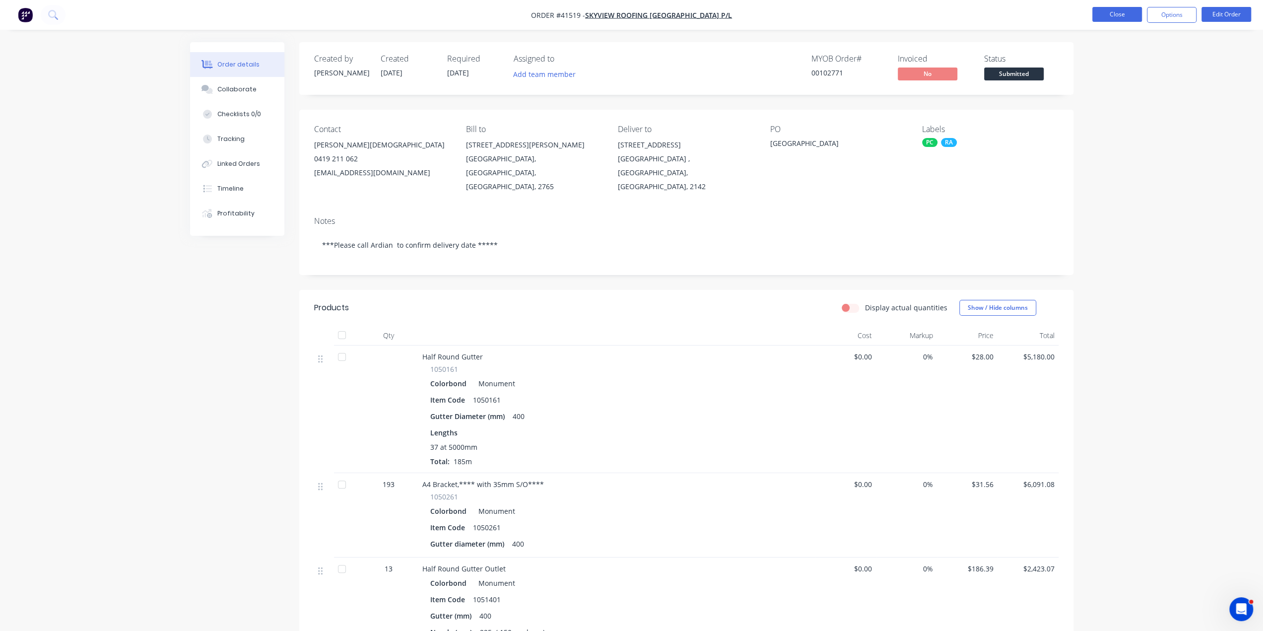
click at [1133, 19] on button "Close" at bounding box center [1117, 14] width 50 height 15
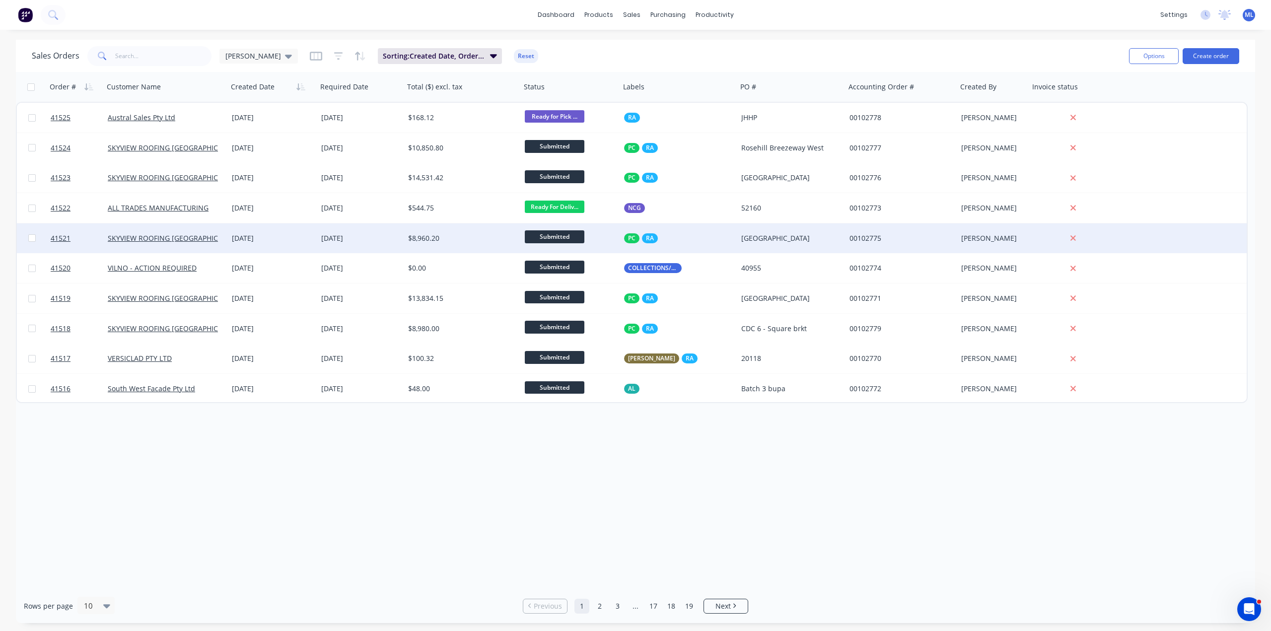
click at [792, 239] on div "[GEOGRAPHIC_DATA]" at bounding box center [788, 238] width 95 height 10
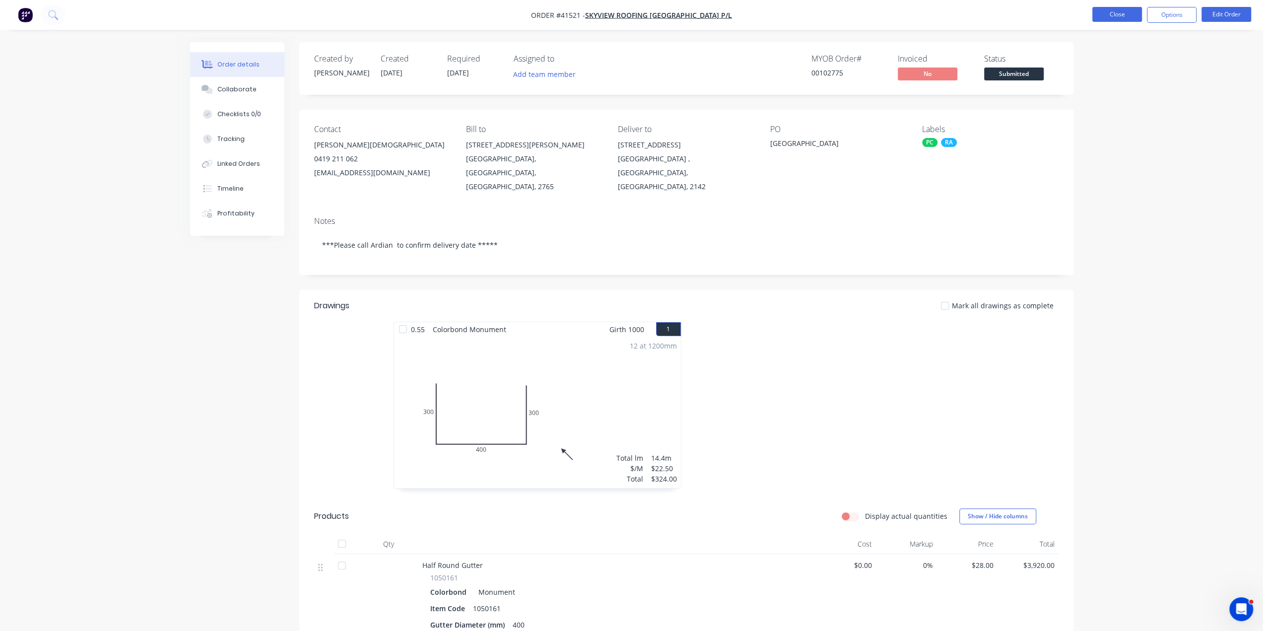
click at [1115, 17] on button "Close" at bounding box center [1117, 14] width 50 height 15
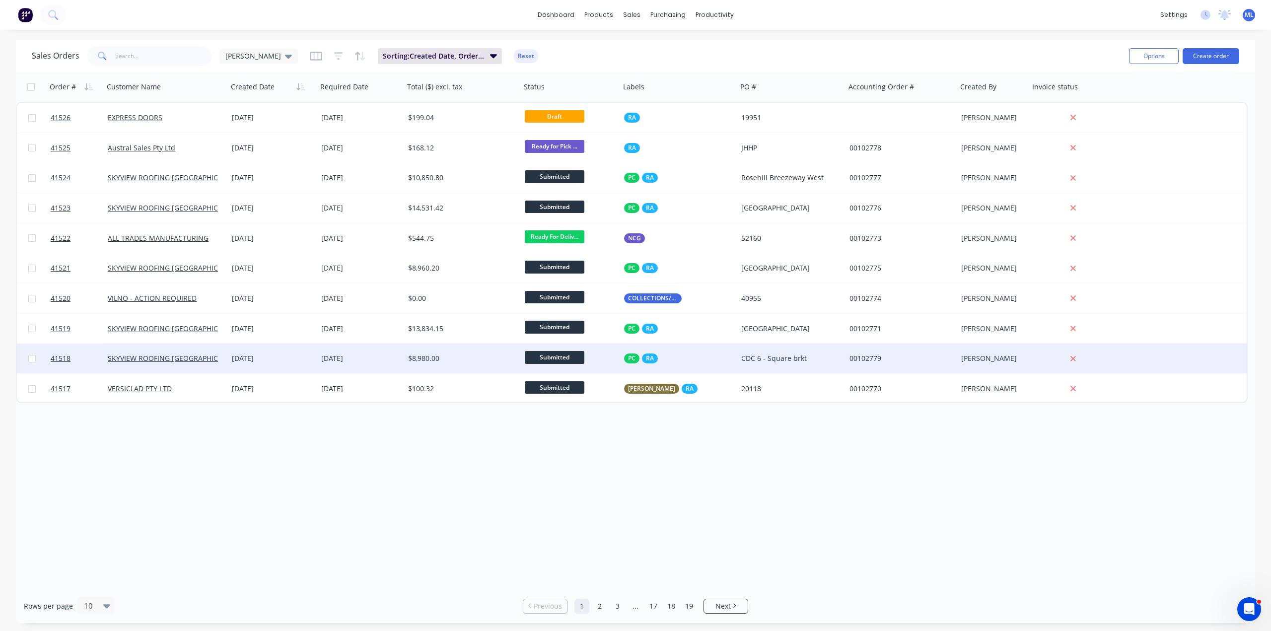
click at [698, 363] on div "PC RA" at bounding box center [676, 358] width 104 height 10
click at [777, 356] on div "CDC 6 - Square brkt" at bounding box center [788, 358] width 95 height 10
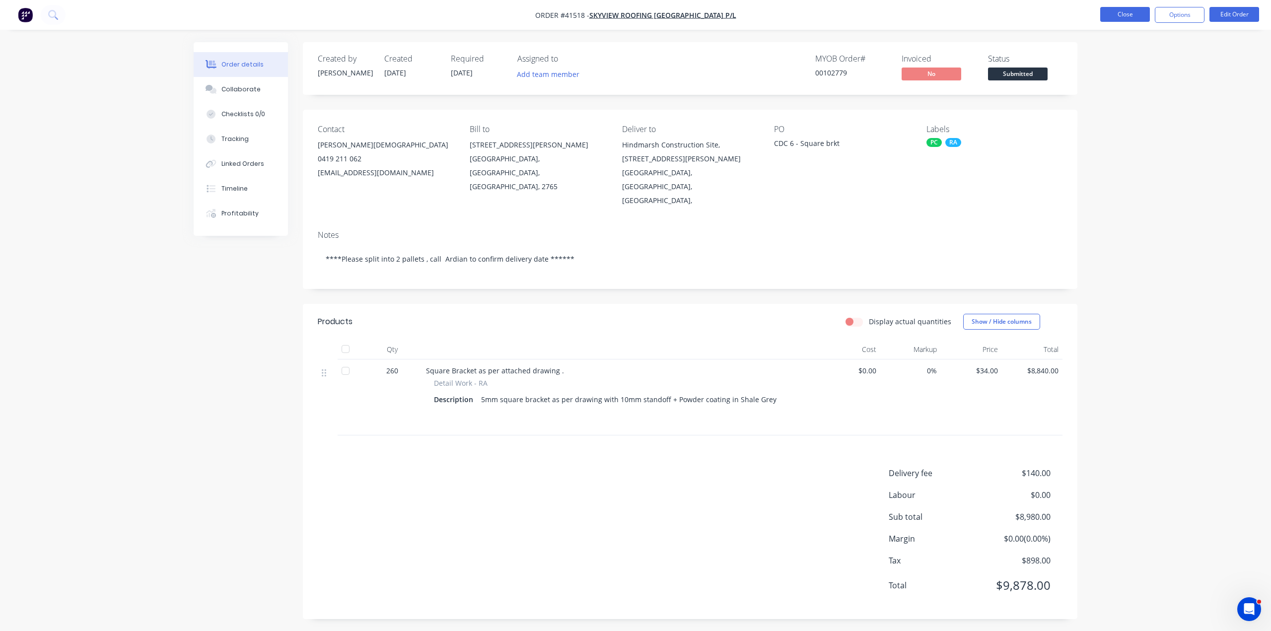
click at [1122, 17] on button "Close" at bounding box center [1125, 14] width 50 height 15
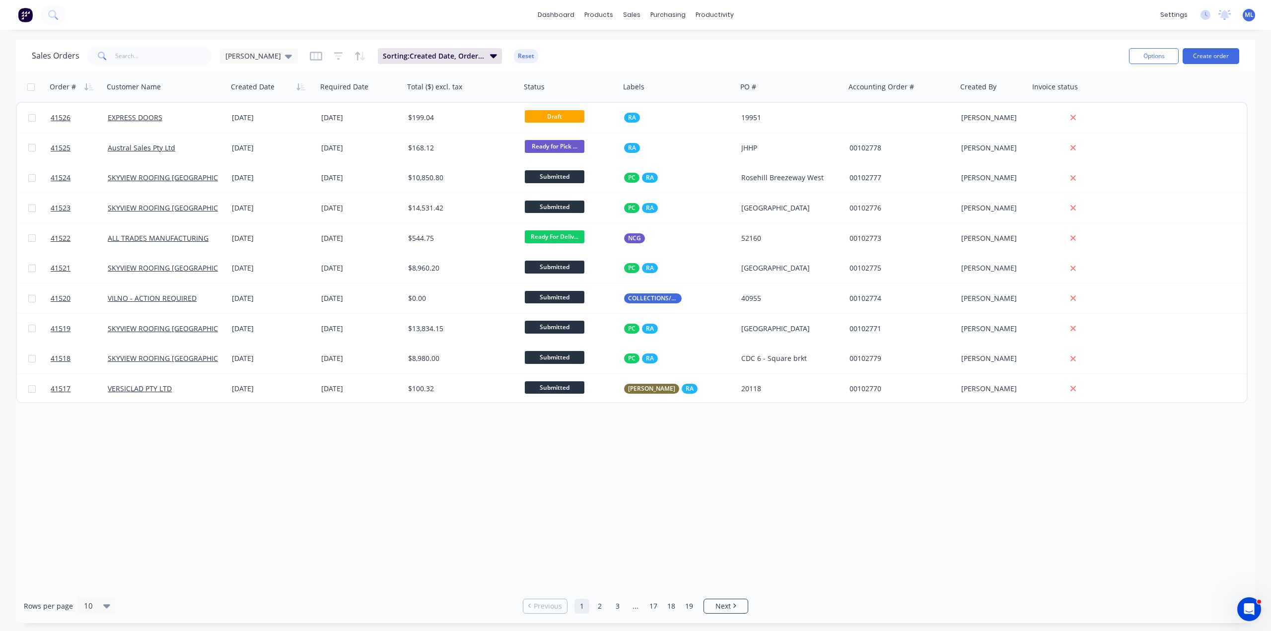
click at [1133, 541] on div "Order # Customer Name Created Date Required Date Total ($) excl. tax Status Lab…" at bounding box center [635, 330] width 1239 height 517
click at [837, 539] on div "Order # Customer Name Created Date Required Date Total ($) excl. tax Status Lab…" at bounding box center [635, 330] width 1239 height 517
